Goal: Task Accomplishment & Management: Use online tool/utility

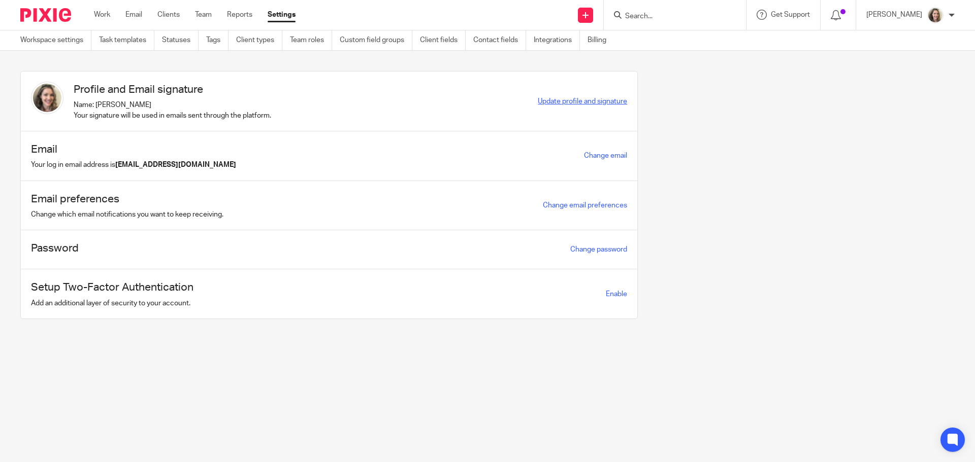
click at [540, 102] on span "Update profile and signature" at bounding box center [582, 101] width 89 height 7
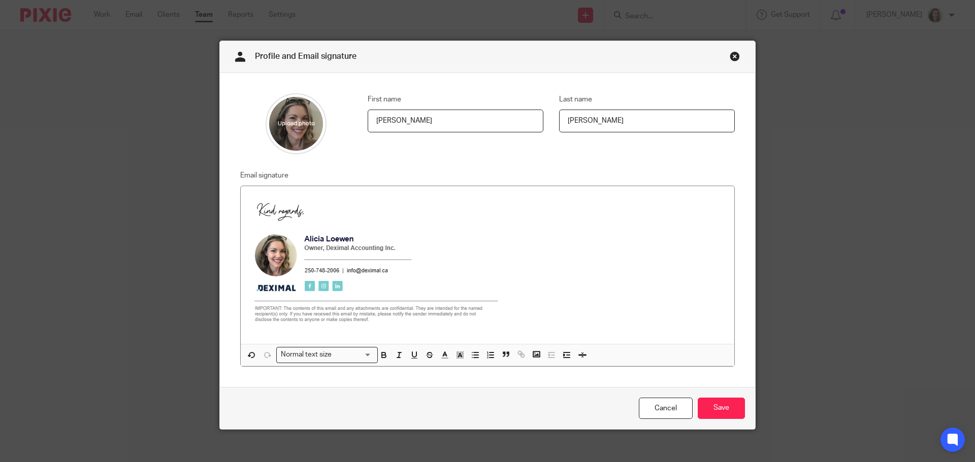
click at [729, 59] on link "Close this dialog window" at bounding box center [734, 58] width 10 height 14
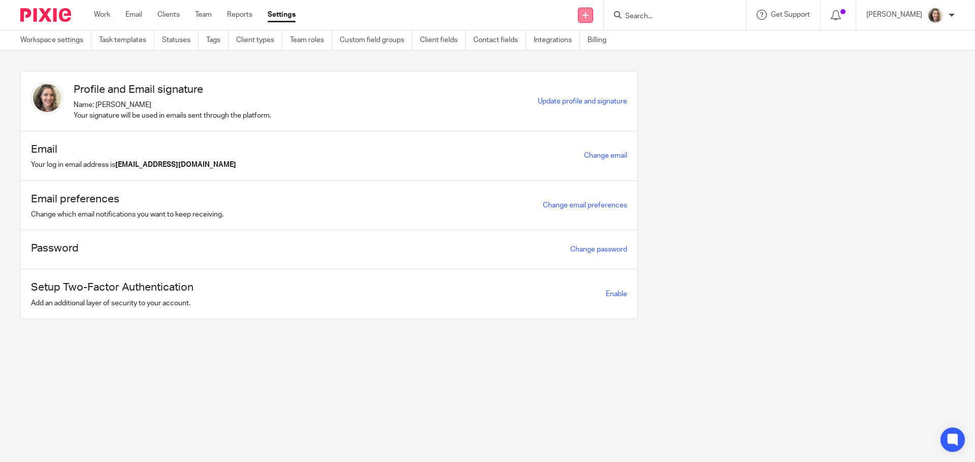
click at [588, 13] on icon at bounding box center [585, 15] width 6 height 6
click at [604, 49] on link "Send new email" at bounding box center [596, 47] width 71 height 15
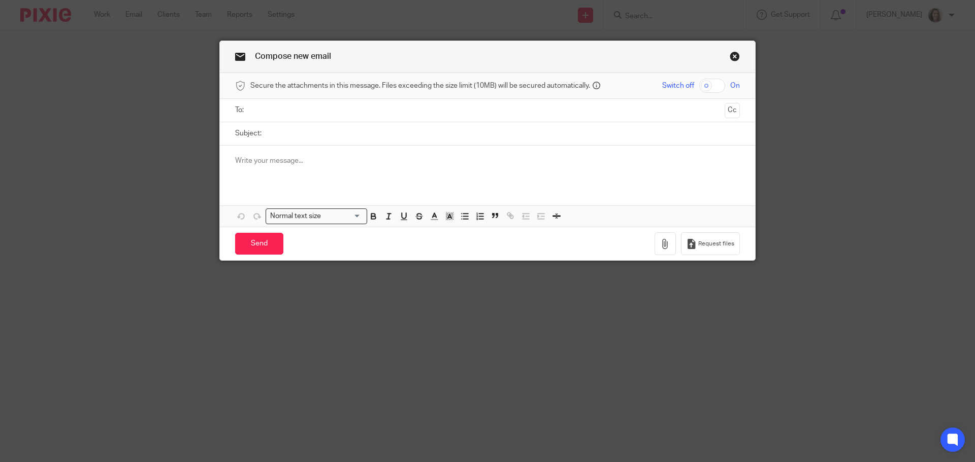
click at [389, 110] on input "text" at bounding box center [487, 111] width 466 height 12
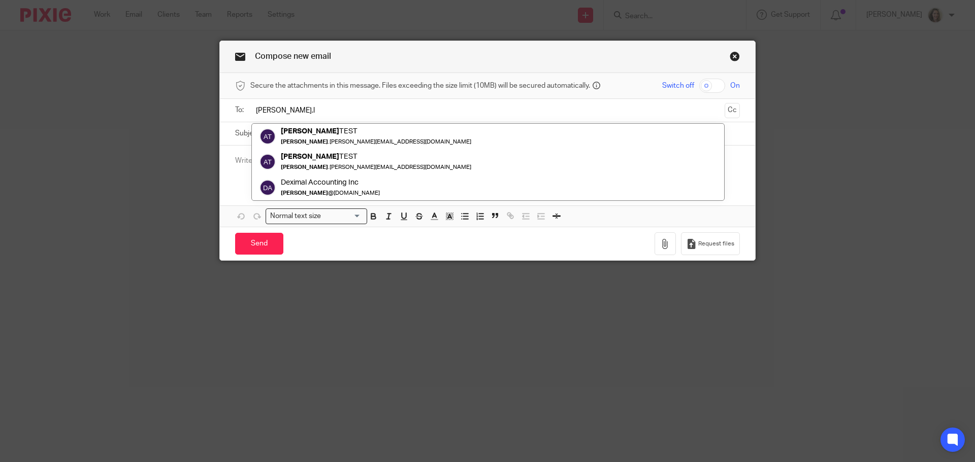
type input "alicia.lo"
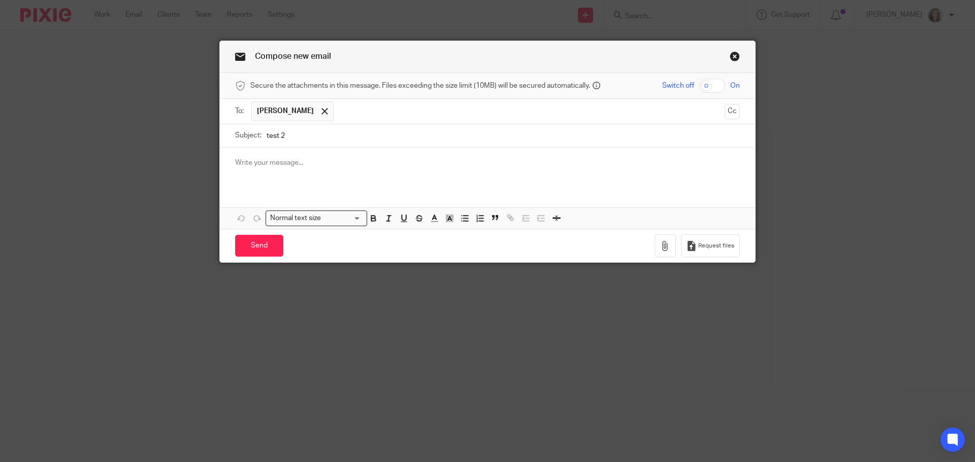
type input "test 2"
click at [252, 242] on input "Send" at bounding box center [259, 246] width 48 height 22
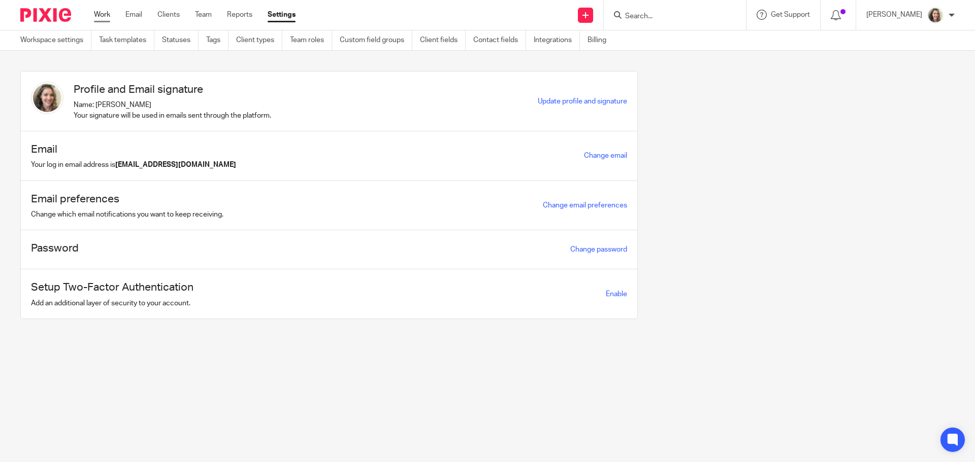
click at [104, 10] on link "Work" at bounding box center [102, 15] width 16 height 10
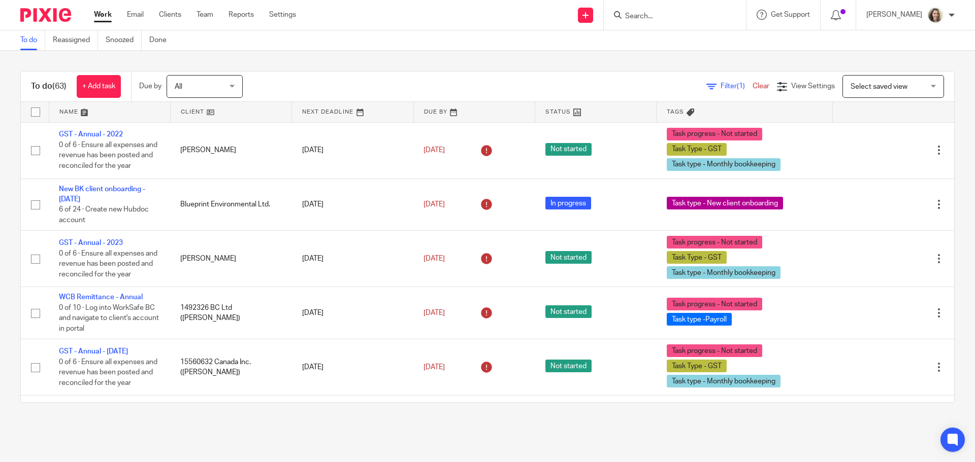
click at [865, 82] on span "Select saved view" at bounding box center [887, 86] width 74 height 21
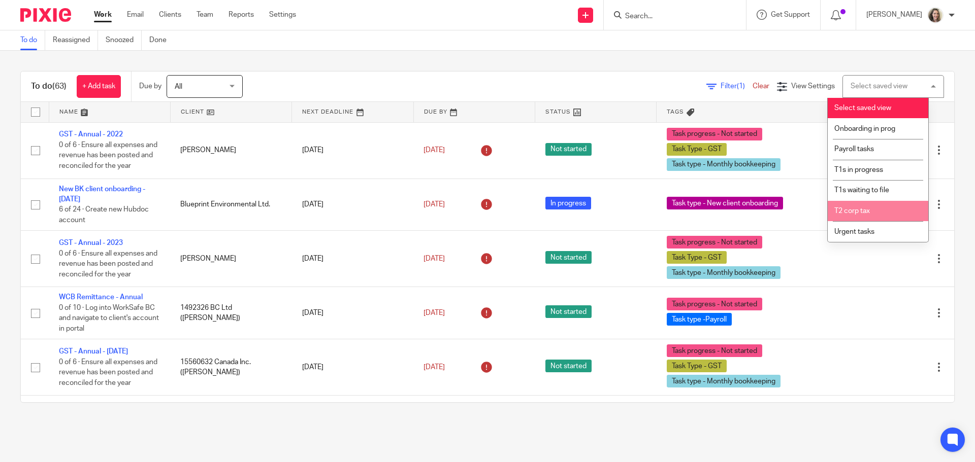
click at [860, 210] on span "T2 corp tax" at bounding box center [852, 211] width 36 height 7
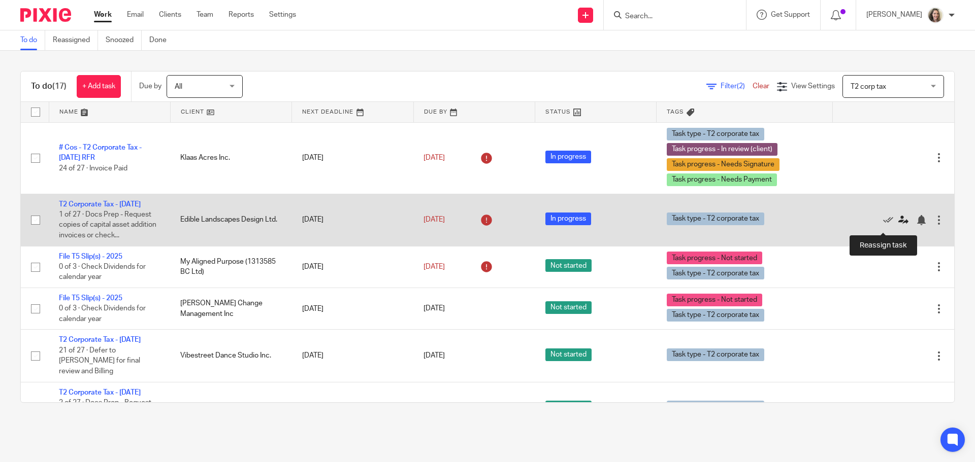
click at [898, 224] on icon at bounding box center [903, 220] width 10 height 10
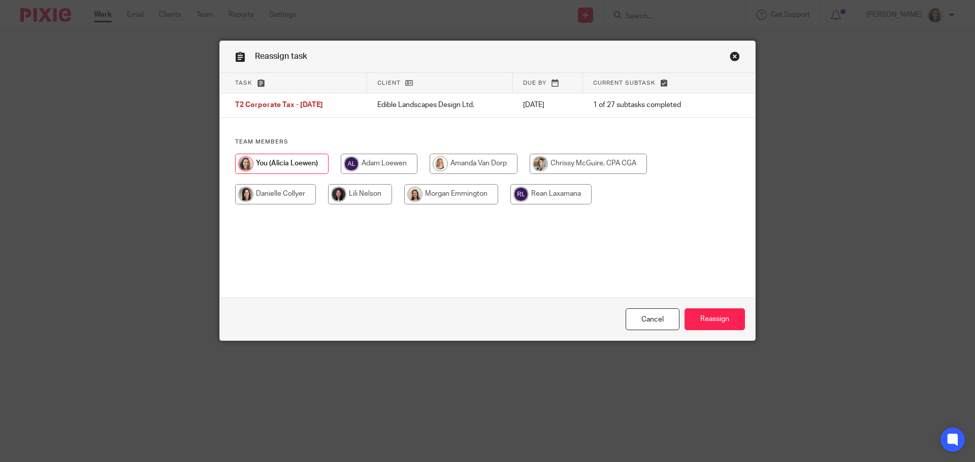
click at [448, 189] on input "radio" at bounding box center [451, 194] width 94 height 20
radio input "true"
click at [718, 320] on input "Reassign" at bounding box center [714, 320] width 60 height 22
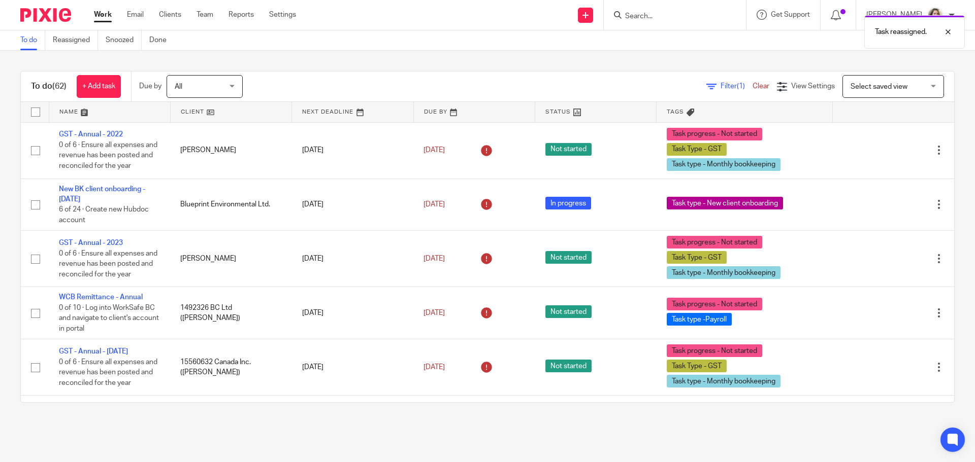
click at [874, 90] on span "Select saved view" at bounding box center [878, 86] width 57 height 7
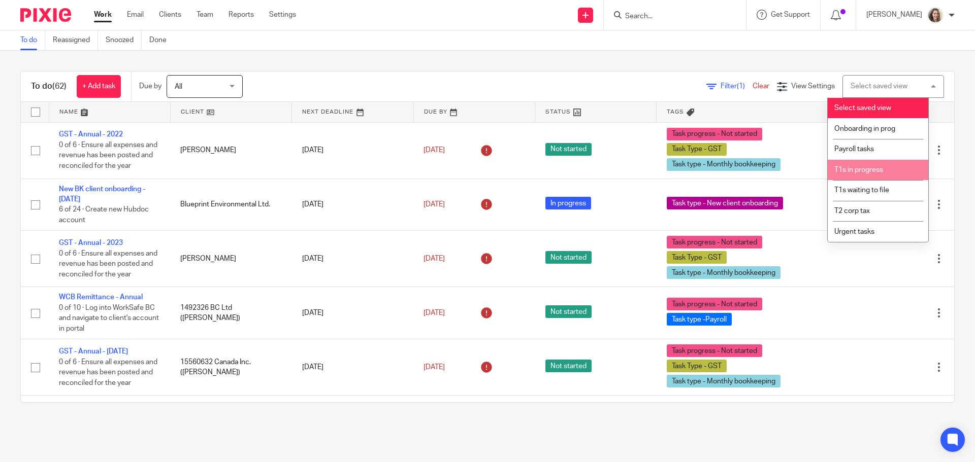
click at [860, 172] on span "T1s in progress" at bounding box center [858, 169] width 49 height 7
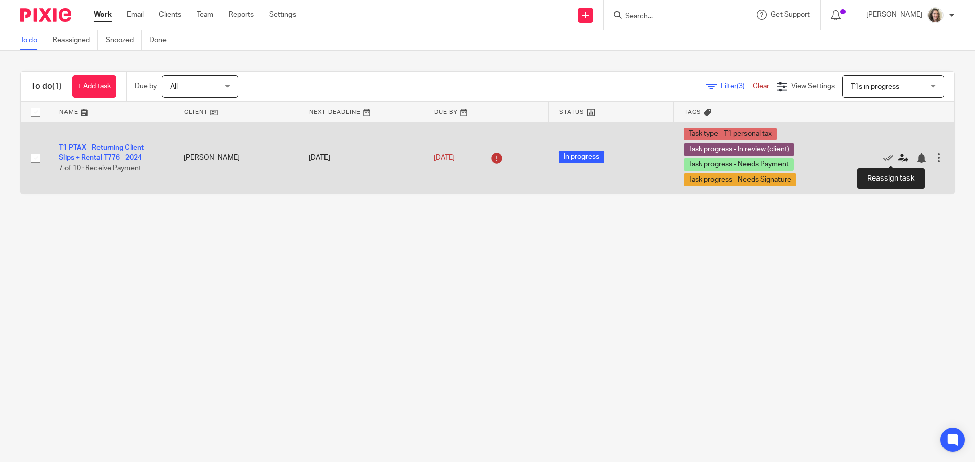
click at [898, 160] on icon at bounding box center [903, 158] width 10 height 10
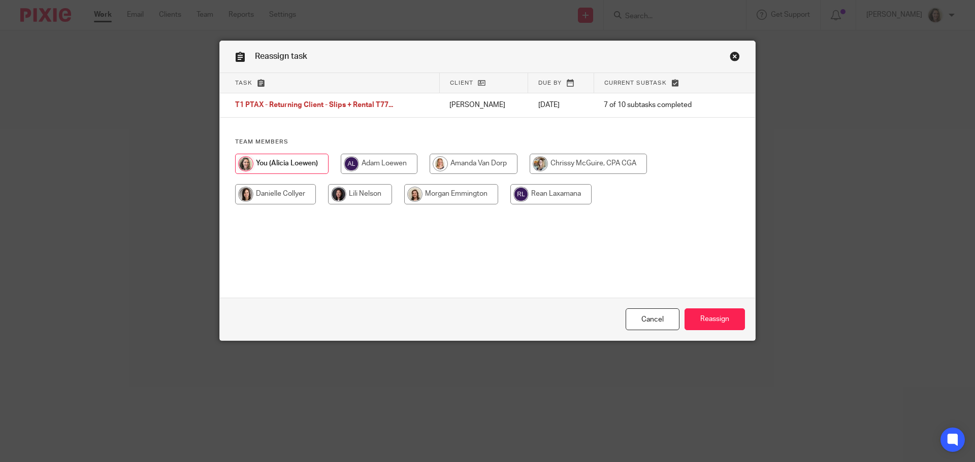
click at [446, 193] on input "radio" at bounding box center [451, 194] width 94 height 20
radio input "true"
click at [711, 319] on input "Reassign" at bounding box center [714, 320] width 60 height 22
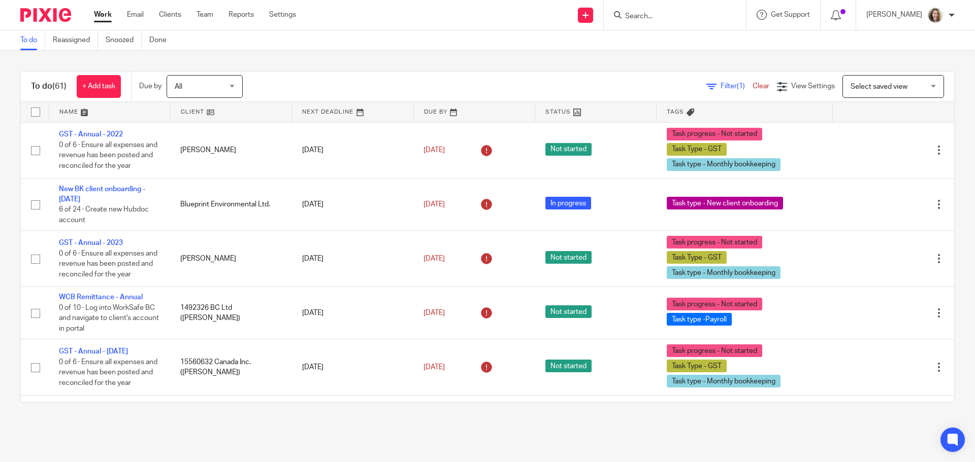
click at [895, 86] on span "Select saved view" at bounding box center [887, 86] width 74 height 21
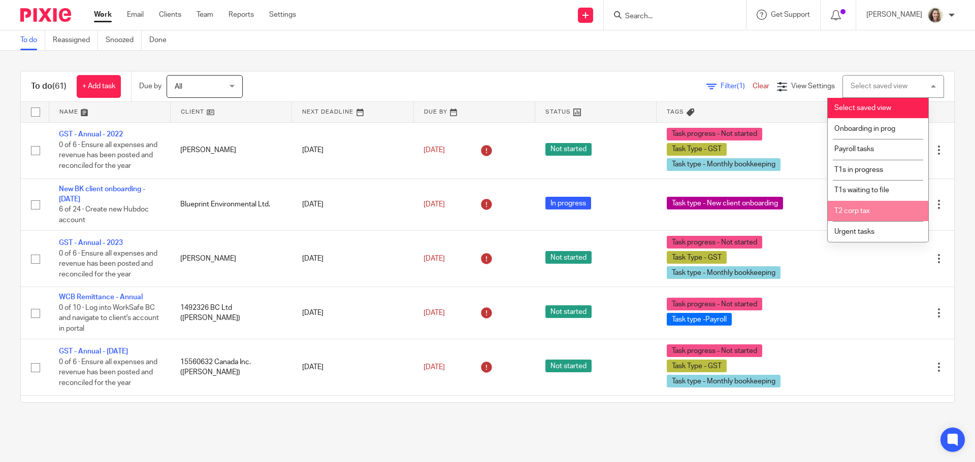
click at [858, 206] on li "T2 corp tax" at bounding box center [877, 211] width 100 height 21
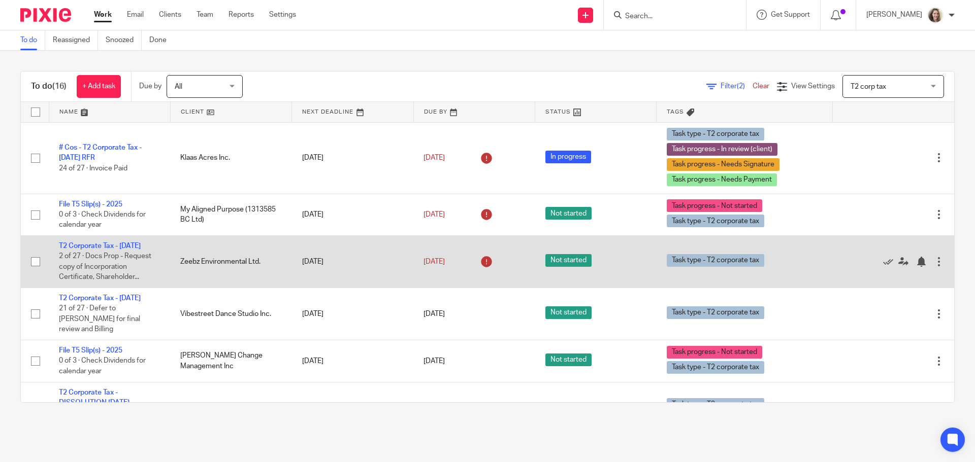
scroll to position [51, 0]
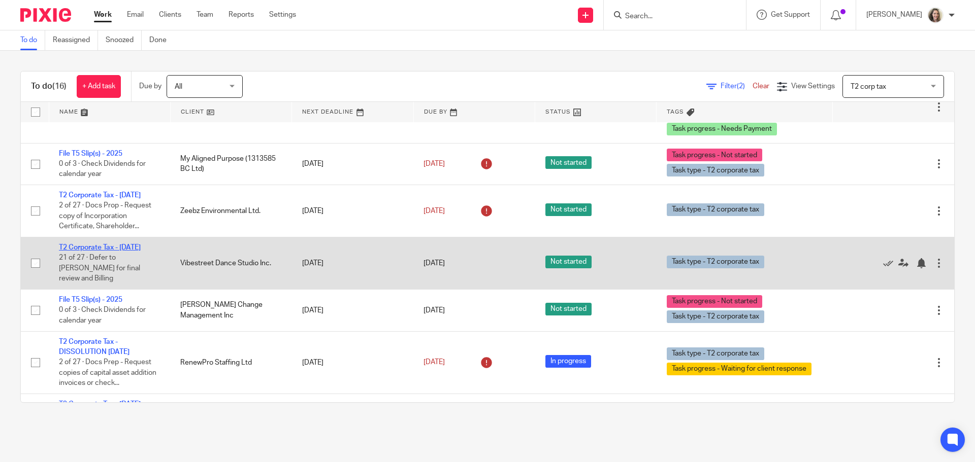
click at [135, 251] on link "T2 Corporate Tax - March 2025" at bounding box center [100, 247] width 82 height 7
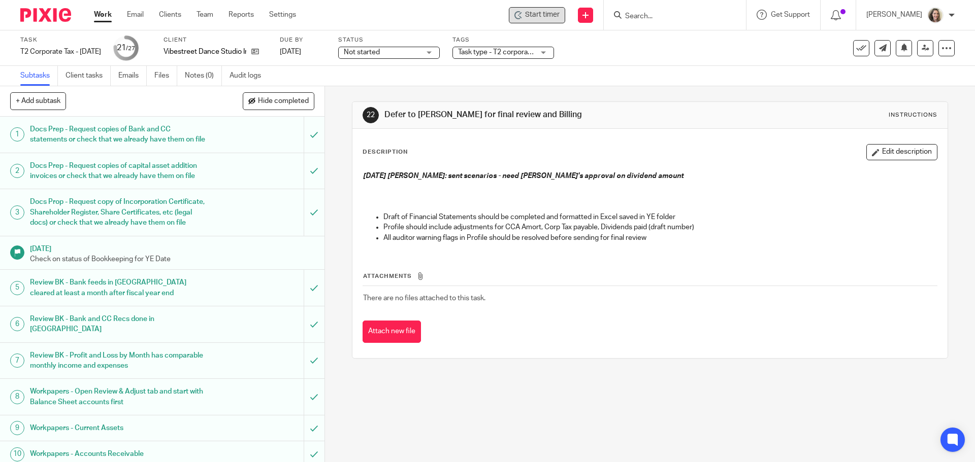
click at [559, 18] on span "Start timer" at bounding box center [542, 15] width 35 height 11
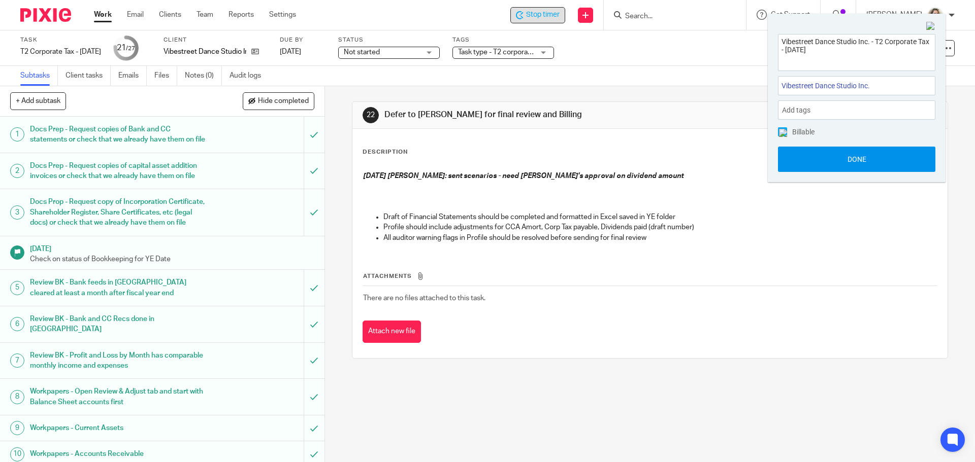
click at [859, 161] on button "Done" at bounding box center [856, 159] width 157 height 25
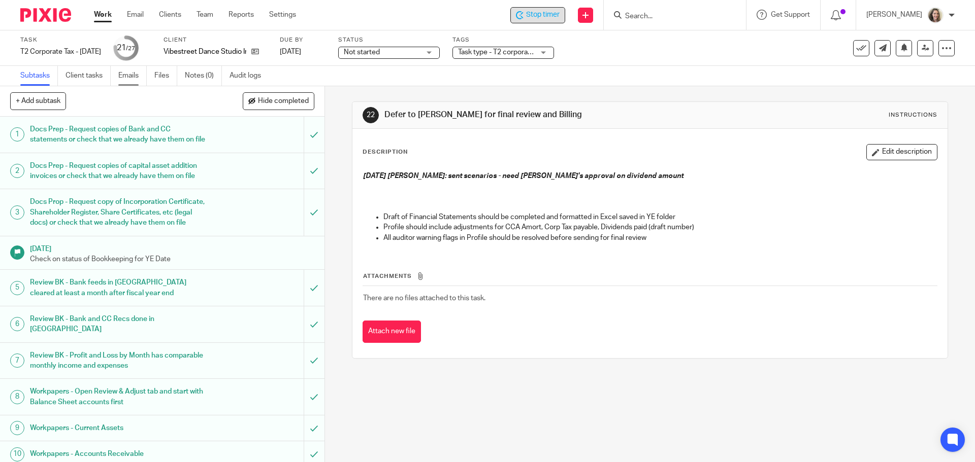
click at [128, 77] on link "Emails" at bounding box center [132, 76] width 28 height 20
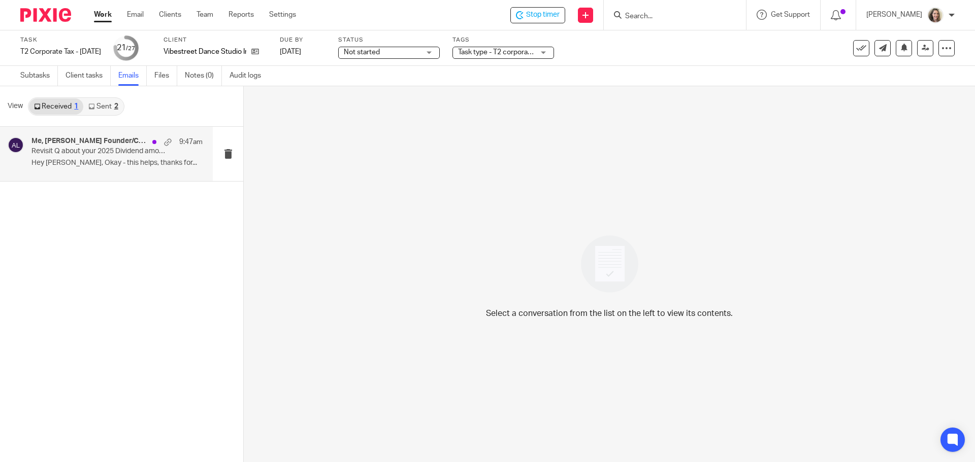
click at [119, 153] on p "Revisit Q about your 2025 Dividend amount" at bounding box center [99, 151] width 137 height 9
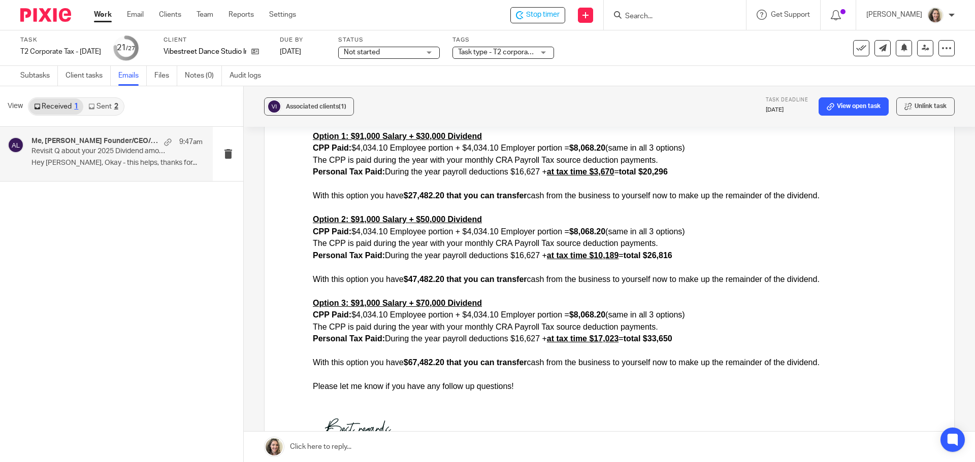
scroll to position [1523, 0]
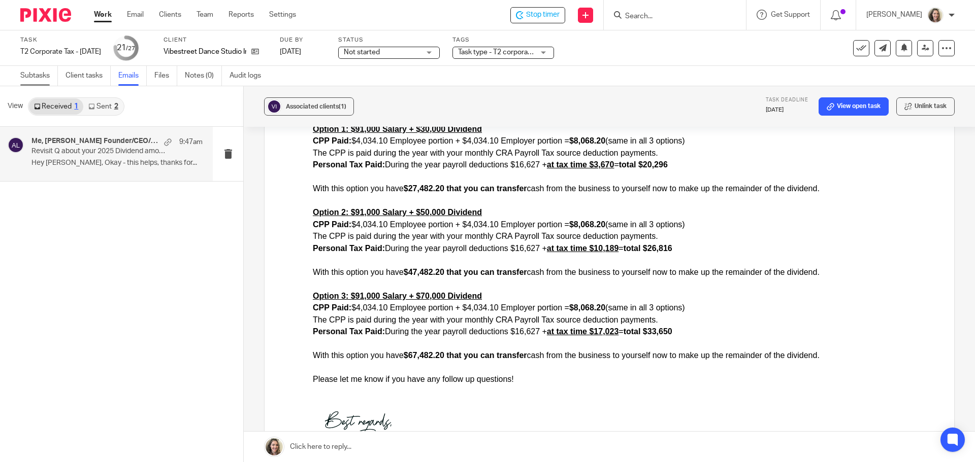
click at [38, 80] on link "Subtasks" at bounding box center [39, 76] width 38 height 20
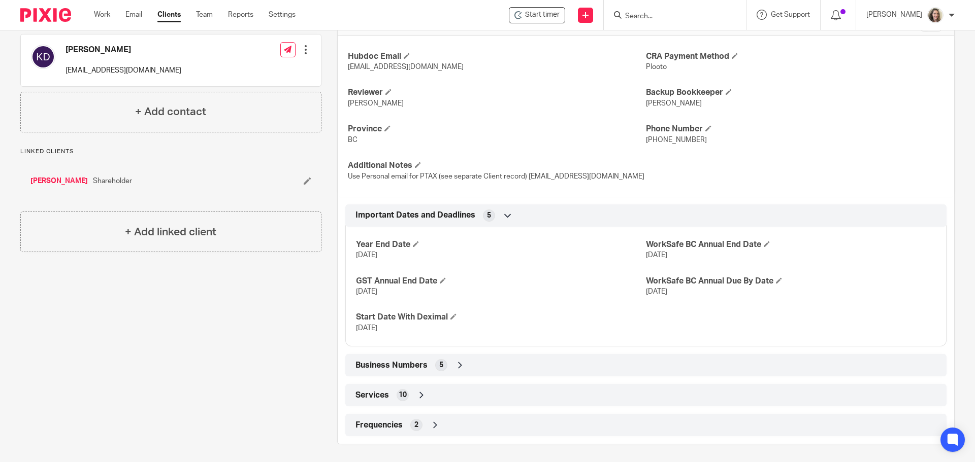
scroll to position [251, 0]
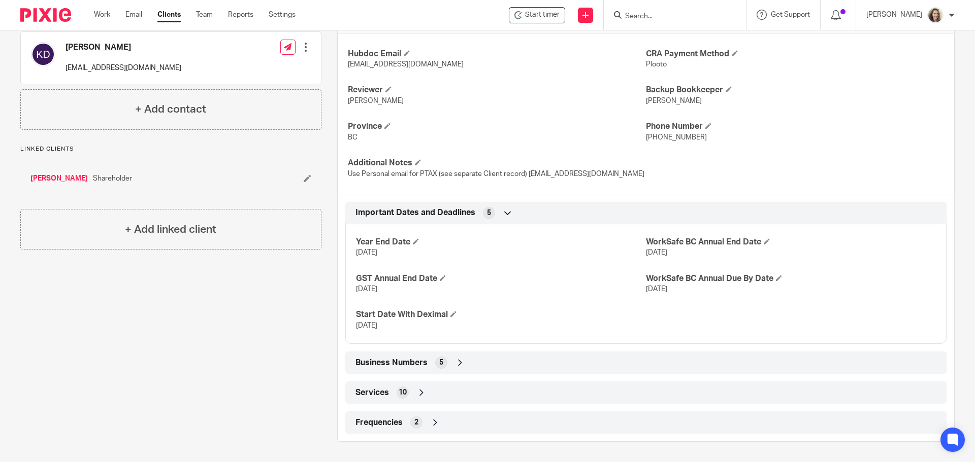
click at [394, 366] on span "Business Numbers" at bounding box center [391, 363] width 72 height 11
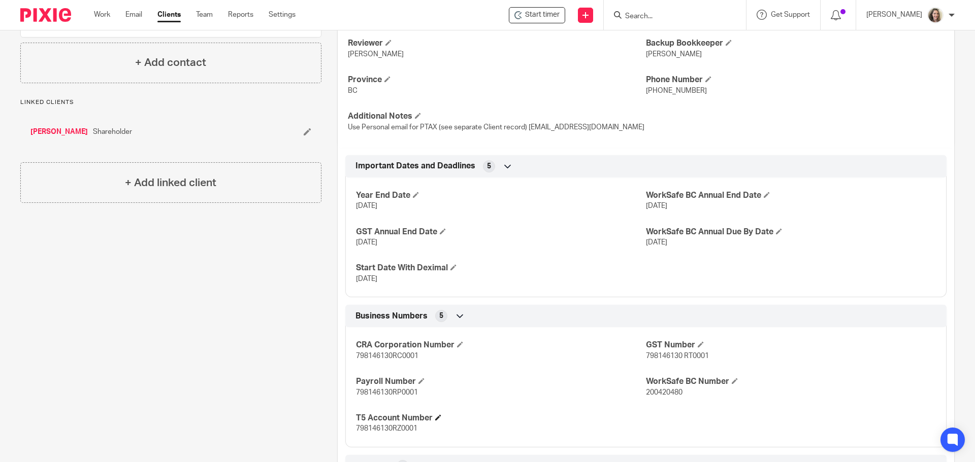
scroll to position [371, 0]
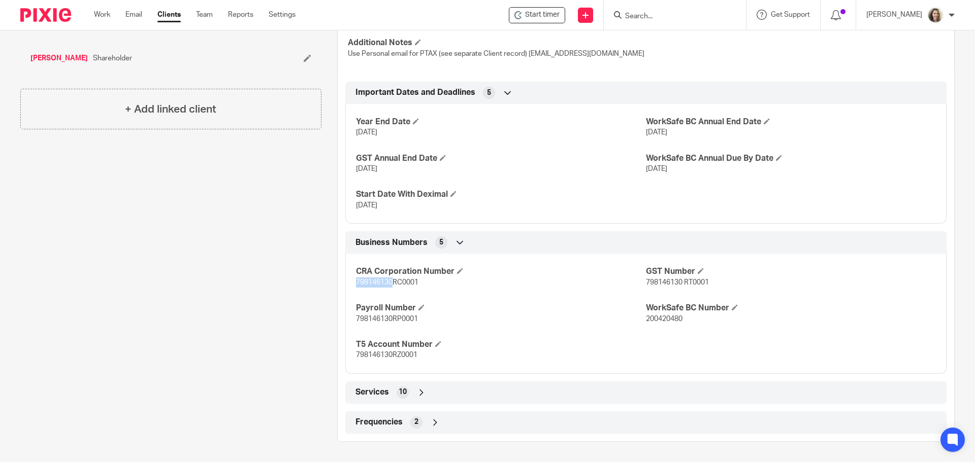
drag, startPoint x: 390, startPoint y: 283, endPoint x: 354, endPoint y: 287, distance: 36.3
click at [356, 287] on p "798146130RC0001" at bounding box center [501, 283] width 290 height 10
copy span "798146130"
